Goal: Task Accomplishment & Management: Complete application form

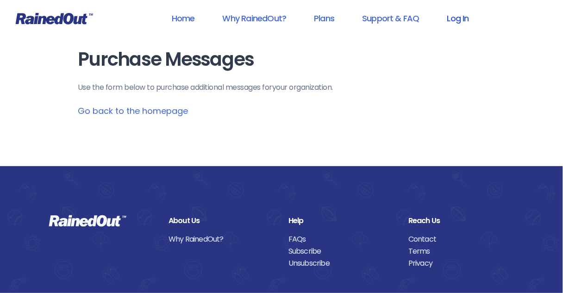
click at [457, 19] on link "Log In" at bounding box center [458, 18] width 46 height 21
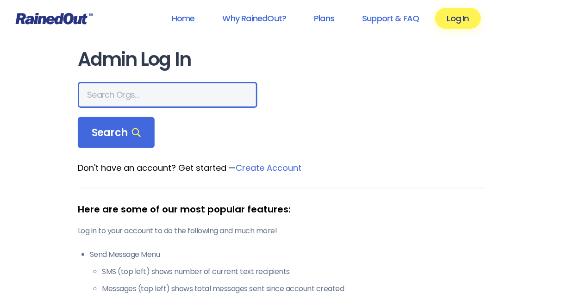
click at [115, 96] on input "text" at bounding box center [168, 95] width 180 height 26
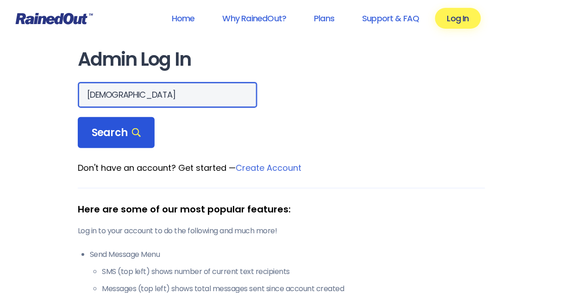
type input "[DEMOGRAPHIC_DATA]"
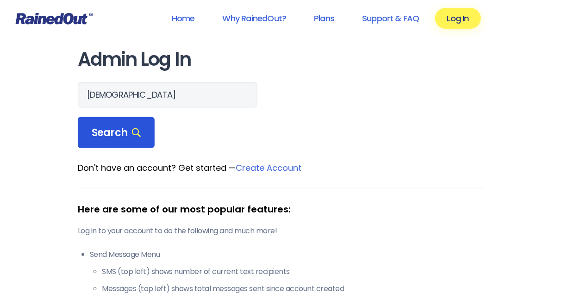
click at [104, 132] on span "Search" at bounding box center [116, 132] width 49 height 13
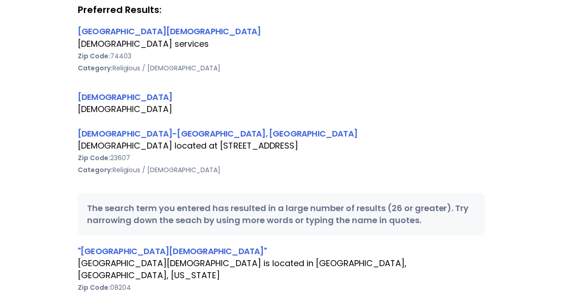
scroll to position [185, 0]
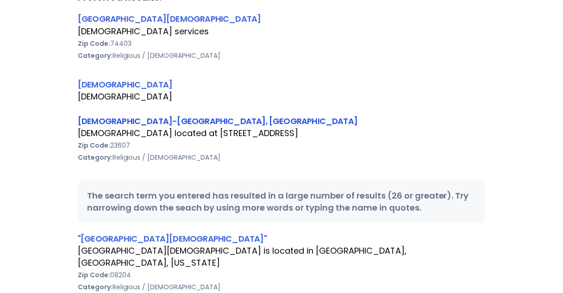
click at [149, 122] on link "[DEMOGRAPHIC_DATA]-[GEOGRAPHIC_DATA], [GEOGRAPHIC_DATA]" at bounding box center [218, 121] width 280 height 12
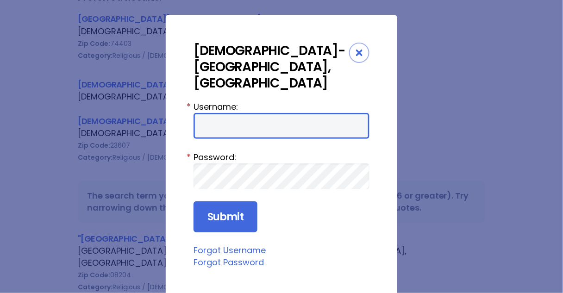
type input "Preston954"
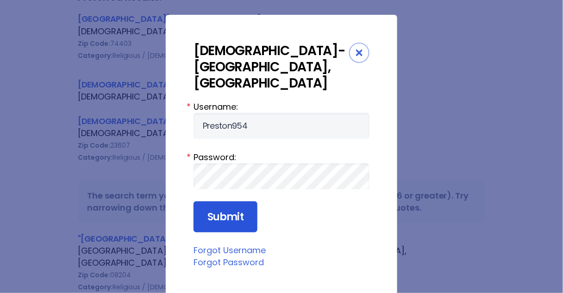
click at [212, 201] on input "Submit" at bounding box center [225, 216] width 64 height 31
